Goal: Information Seeking & Learning: Check status

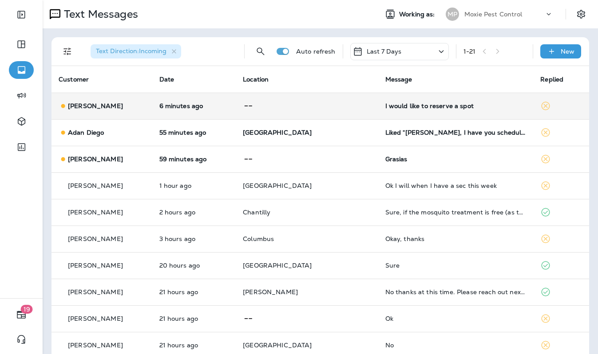
click at [314, 104] on p at bounding box center [307, 106] width 128 height 11
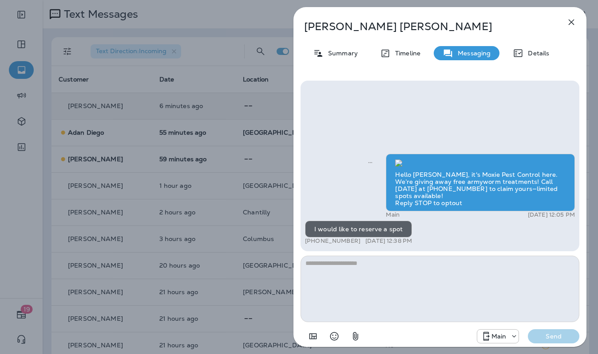
click at [485, 292] on textarea at bounding box center [439, 289] width 279 height 67
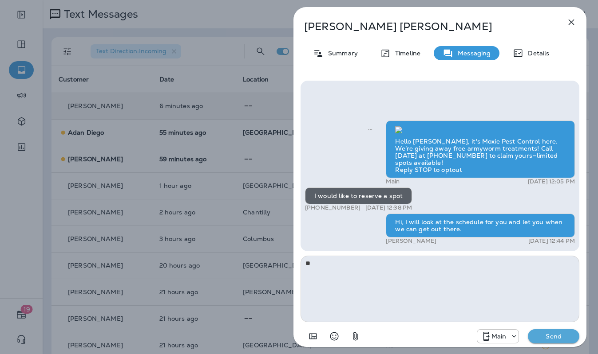
type textarea "*"
click at [571, 22] on icon "button" at bounding box center [571, 22] width 11 height 11
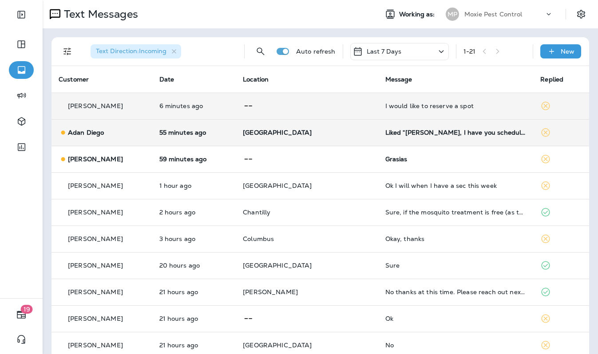
click at [313, 142] on td "[GEOGRAPHIC_DATA]" at bounding box center [307, 132] width 142 height 27
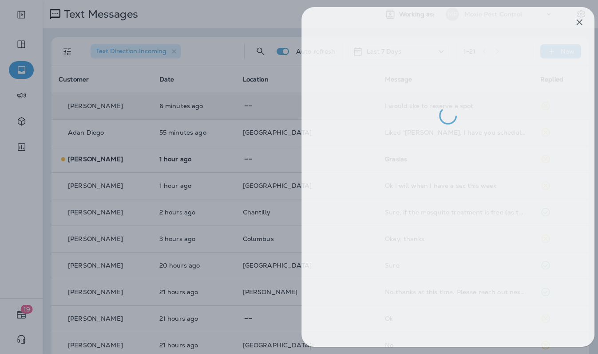
click at [264, 159] on div at bounding box center [307, 177] width 598 height 354
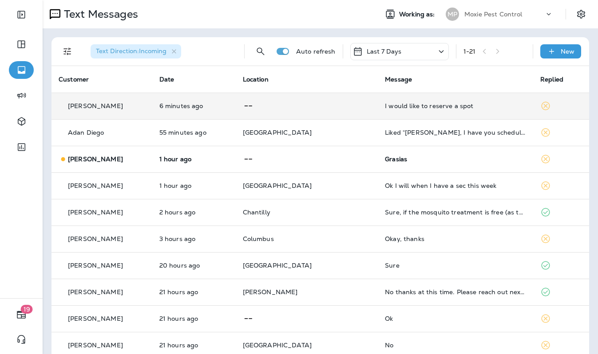
click at [304, 158] on p at bounding box center [307, 159] width 128 height 11
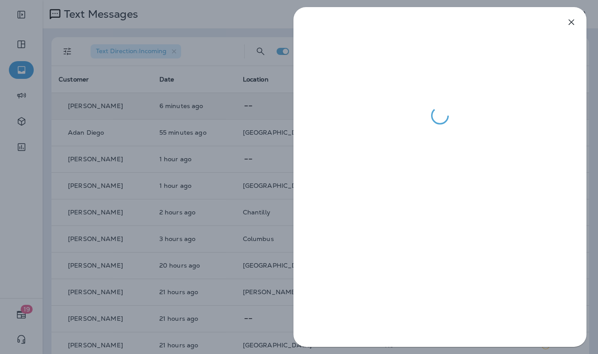
click at [275, 150] on div at bounding box center [299, 177] width 598 height 354
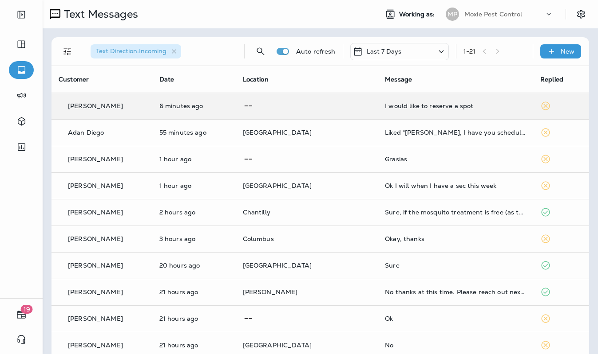
click at [319, 138] on div at bounding box center [299, 177] width 598 height 354
click at [319, 138] on td "[GEOGRAPHIC_DATA]" at bounding box center [307, 132] width 142 height 27
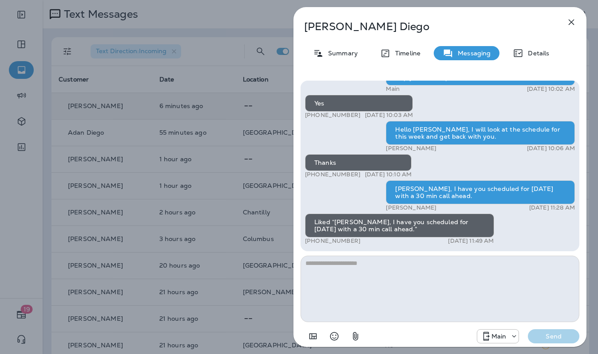
click at [299, 146] on div "Hi, [PERSON_NAME] , this is [PERSON_NAME] with Moxie Pest Control. We know Summ…" at bounding box center [439, 213] width 293 height 279
click at [283, 150] on div "Adan Diego Summary Timeline Messaging Details Hi, [PERSON_NAME] , this is [PERS…" at bounding box center [440, 177] width 316 height 354
